Goal: Information Seeking & Learning: Learn about a topic

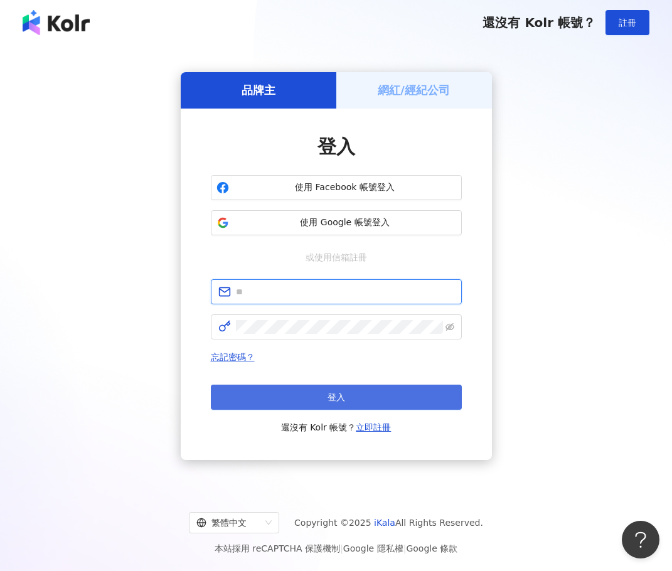
type input "**********"
click at [296, 393] on button "登入" at bounding box center [336, 397] width 251 height 25
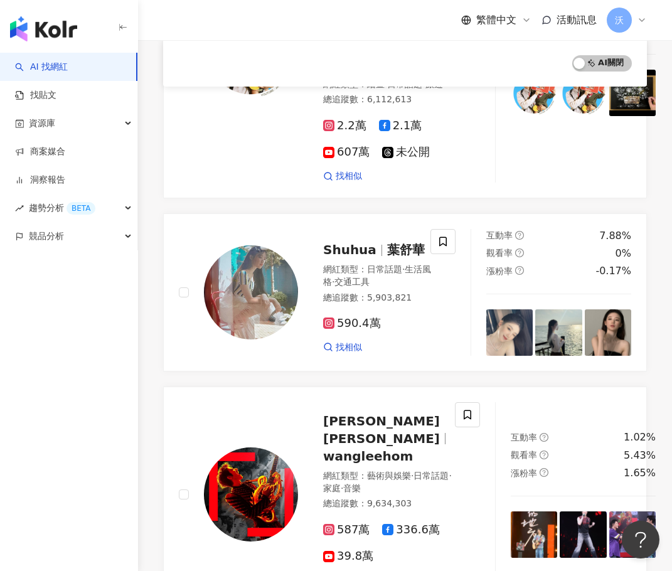
scroll to position [2072, 0]
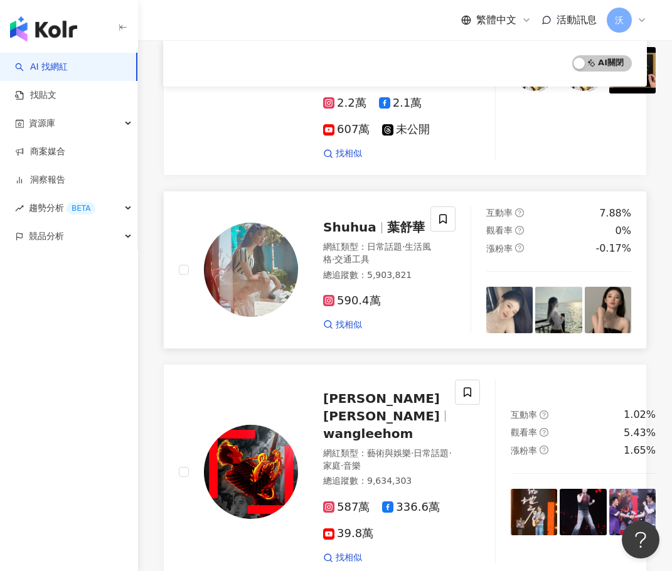
click at [395, 235] on span "葉舒華" at bounding box center [406, 227] width 38 height 15
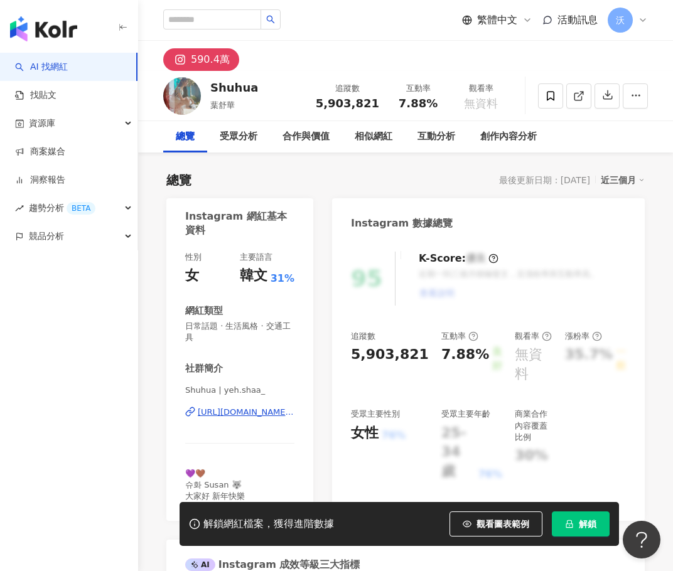
click at [239, 407] on div "[URL][DOMAIN_NAME][DOMAIN_NAME]" at bounding box center [246, 412] width 97 height 11
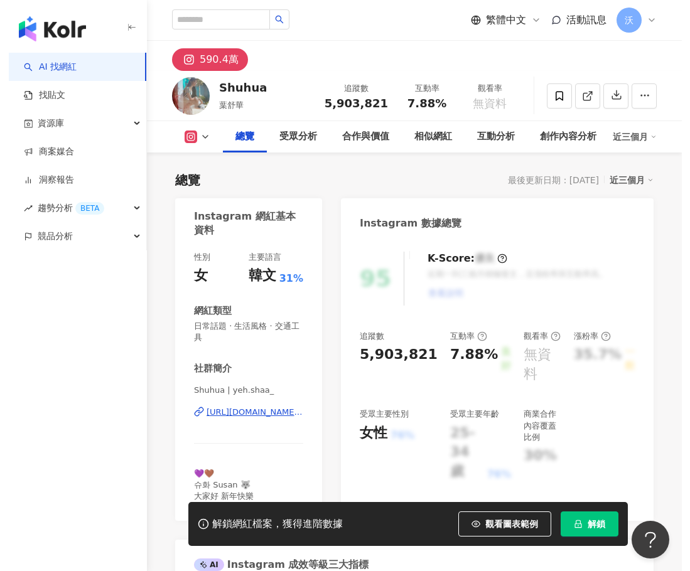
scroll to position [126, 0]
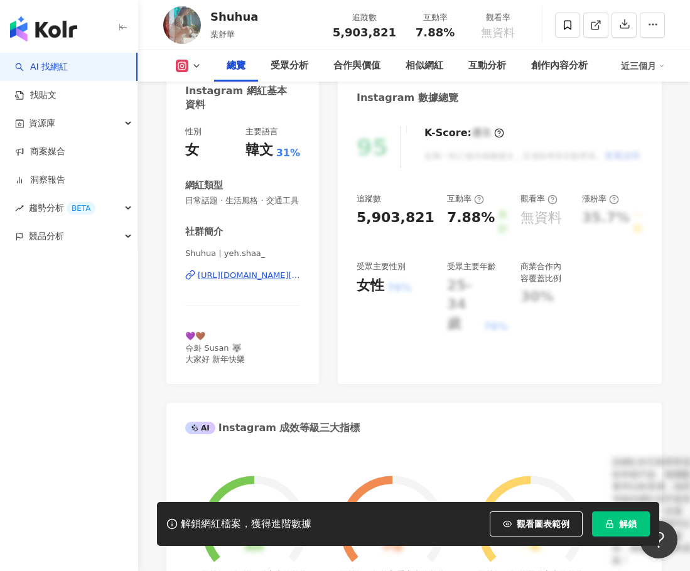
click at [117, 410] on div "AI 找網紅 找貼文 資源庫 商案媒合 洞察報告 趨勢分析 BETA 競品分析" at bounding box center [69, 312] width 138 height 519
